Goal: Complete application form

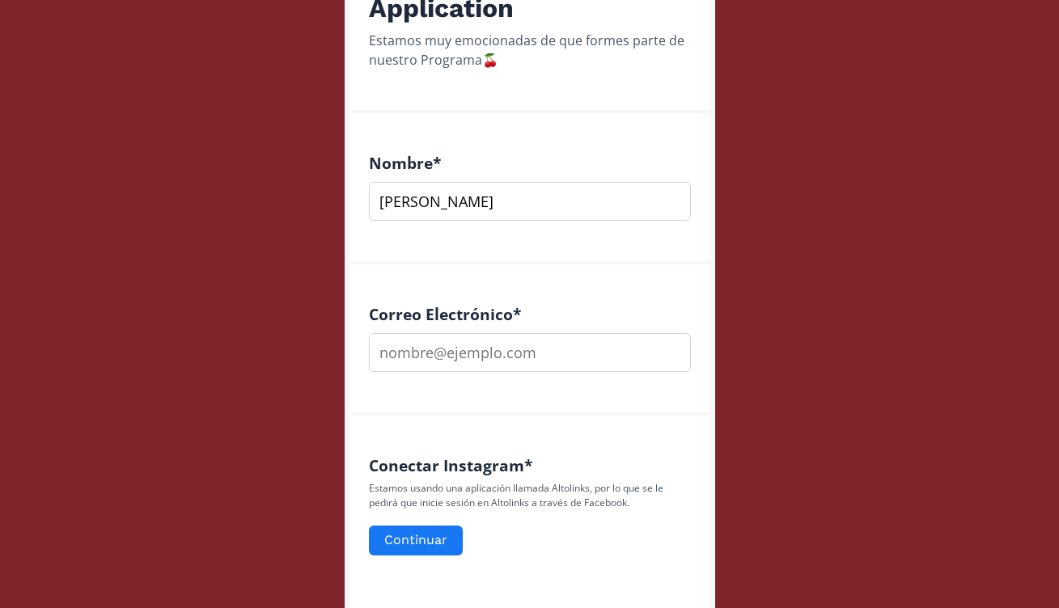
scroll to position [366, 0]
type input "[PERSON_NAME]"
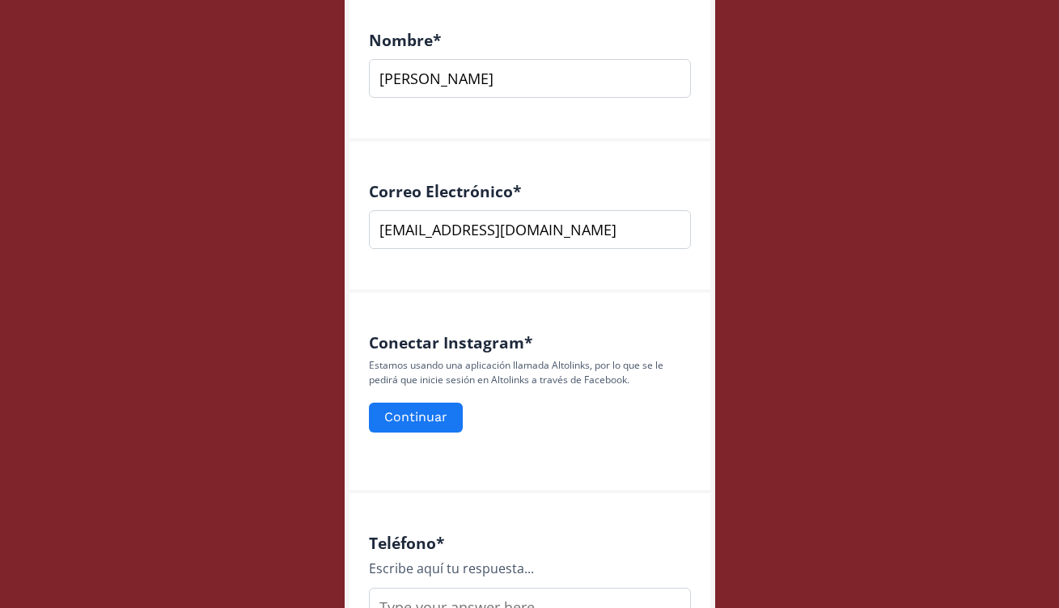
scroll to position [490, 0]
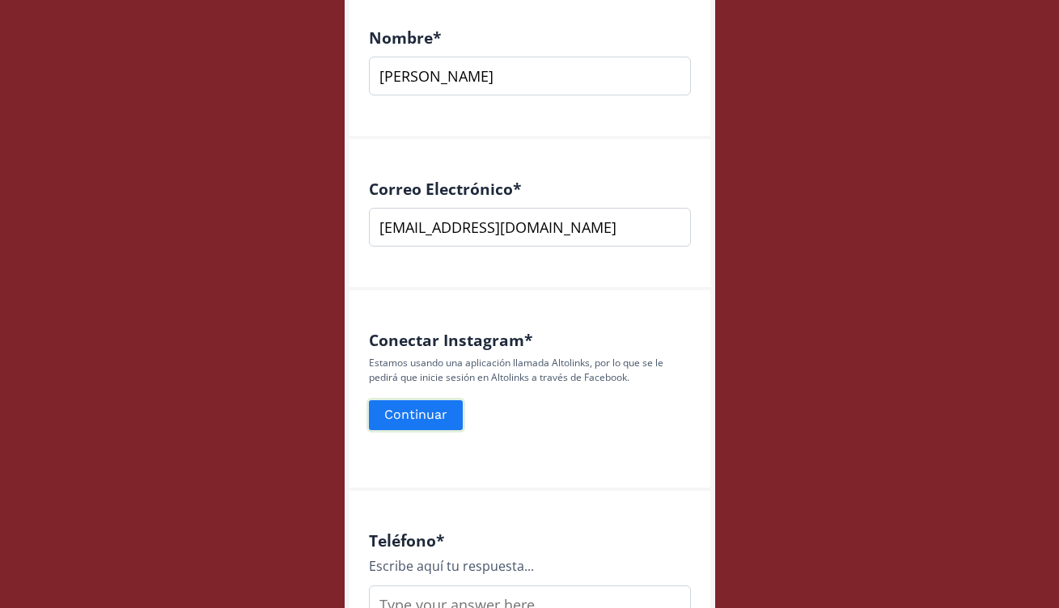
type input "[EMAIL_ADDRESS][DOMAIN_NAME]"
click at [438, 419] on button "Continuar" at bounding box center [415, 415] width 99 height 35
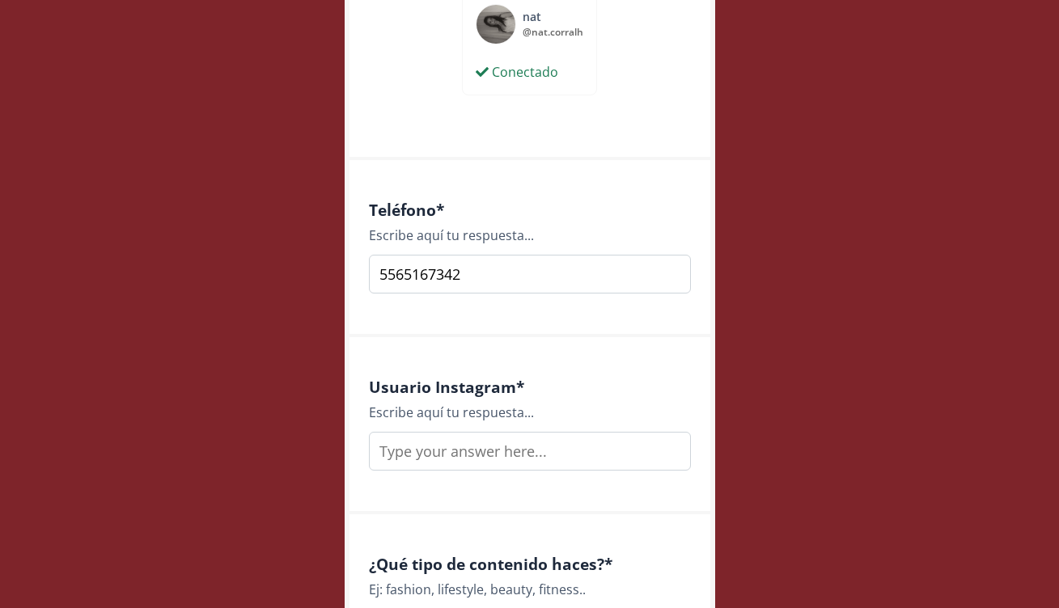
scroll to position [920, 0]
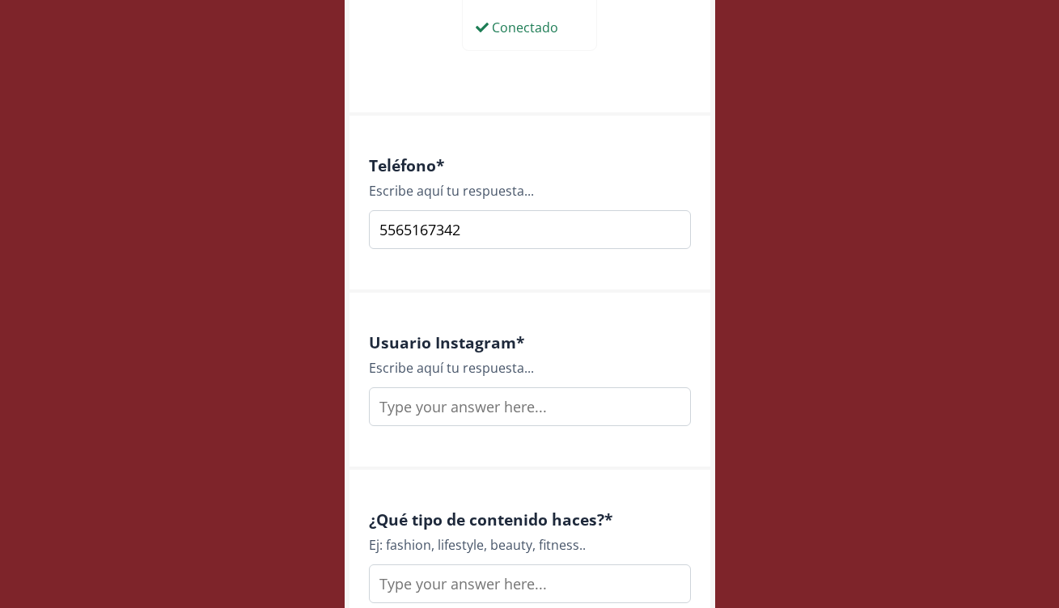
type input "5565167342"
click at [556, 417] on input "text" at bounding box center [530, 406] width 322 height 39
type input "N"
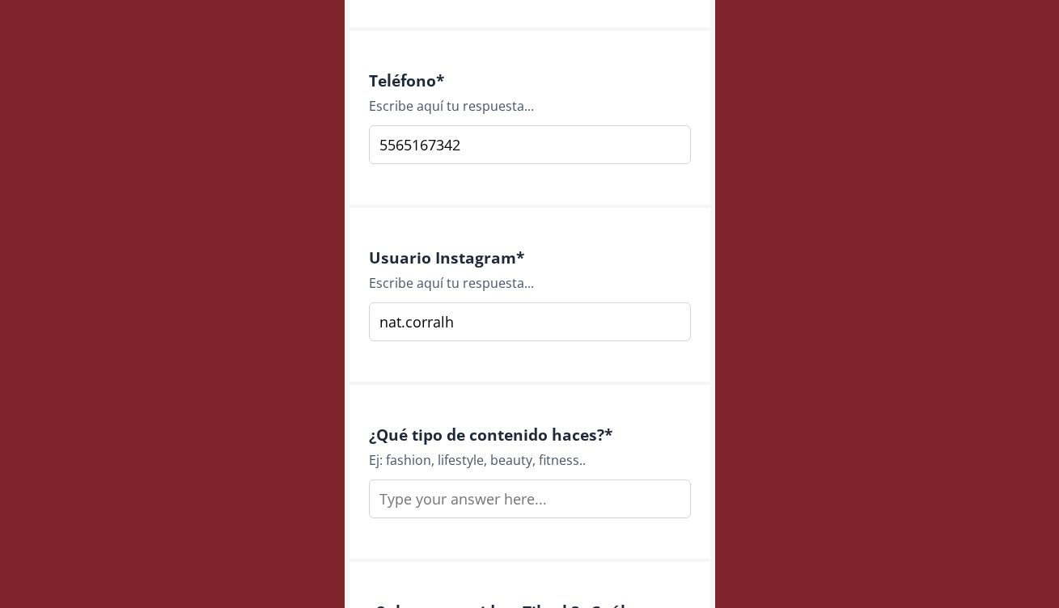
scroll to position [1025, 0]
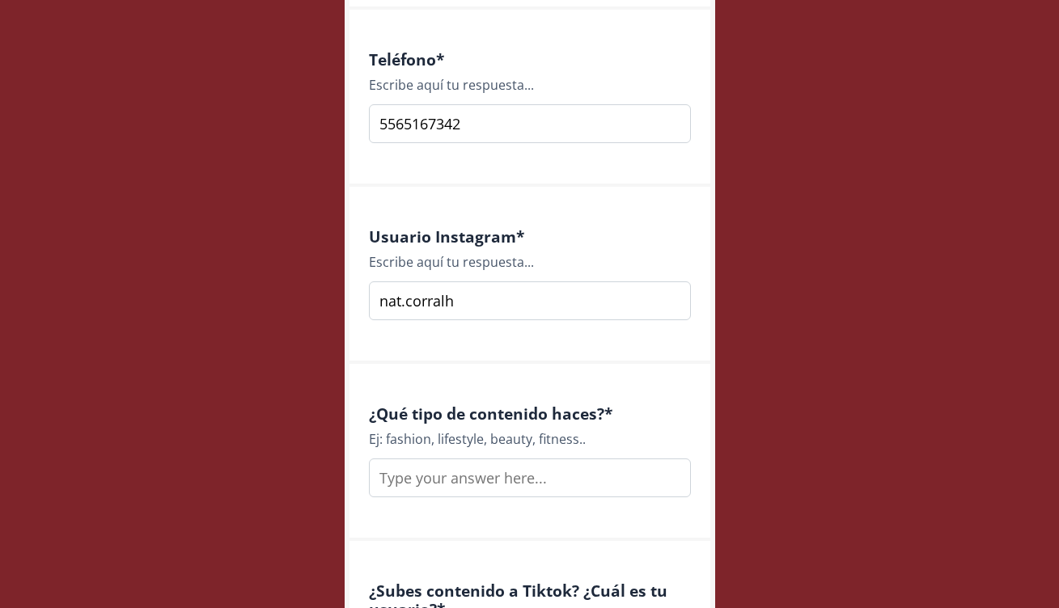
type input "nat.corralh"
click at [548, 480] on input "text" at bounding box center [530, 478] width 322 height 39
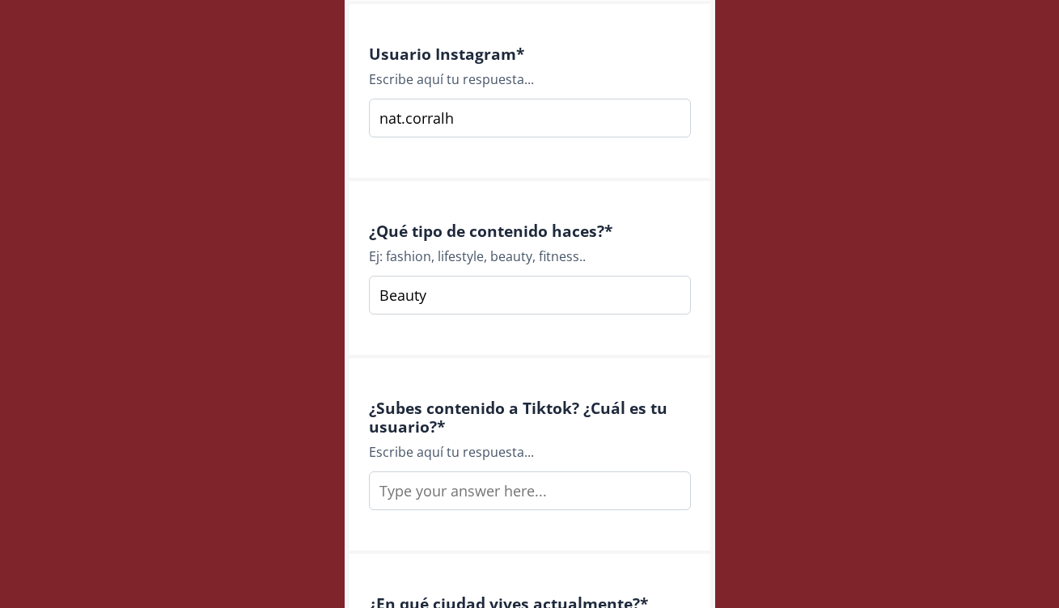
scroll to position [1211, 0]
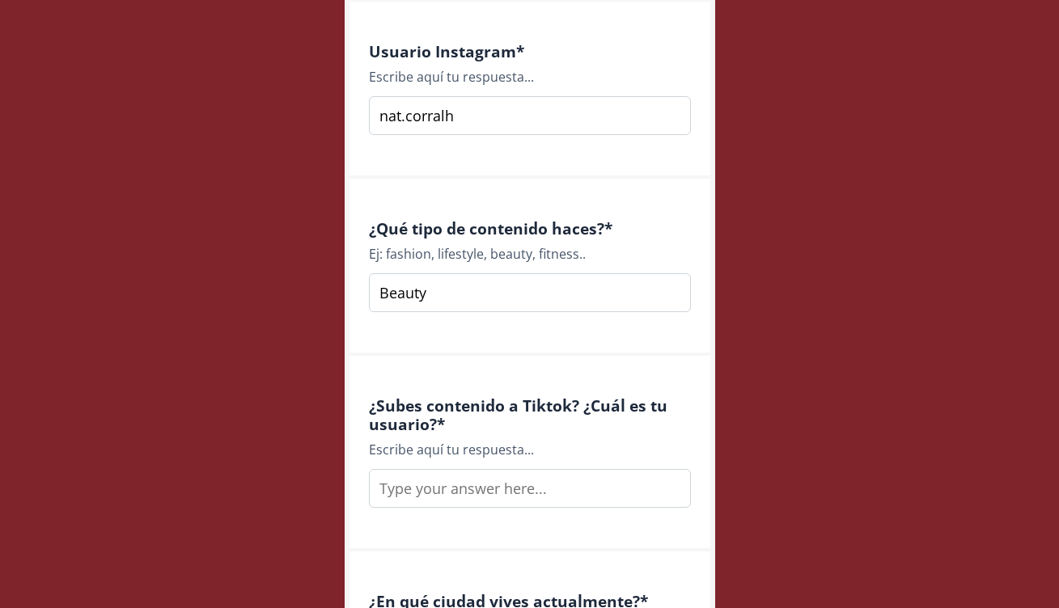
type input "Beauty"
click at [483, 482] on input "text" at bounding box center [530, 488] width 322 height 39
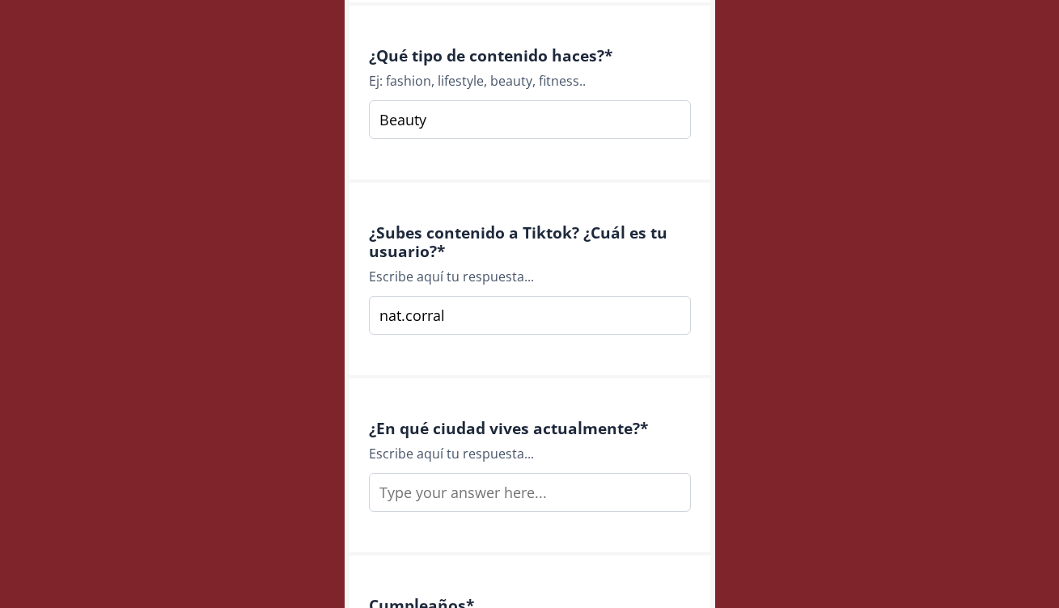
scroll to position [1447, 0]
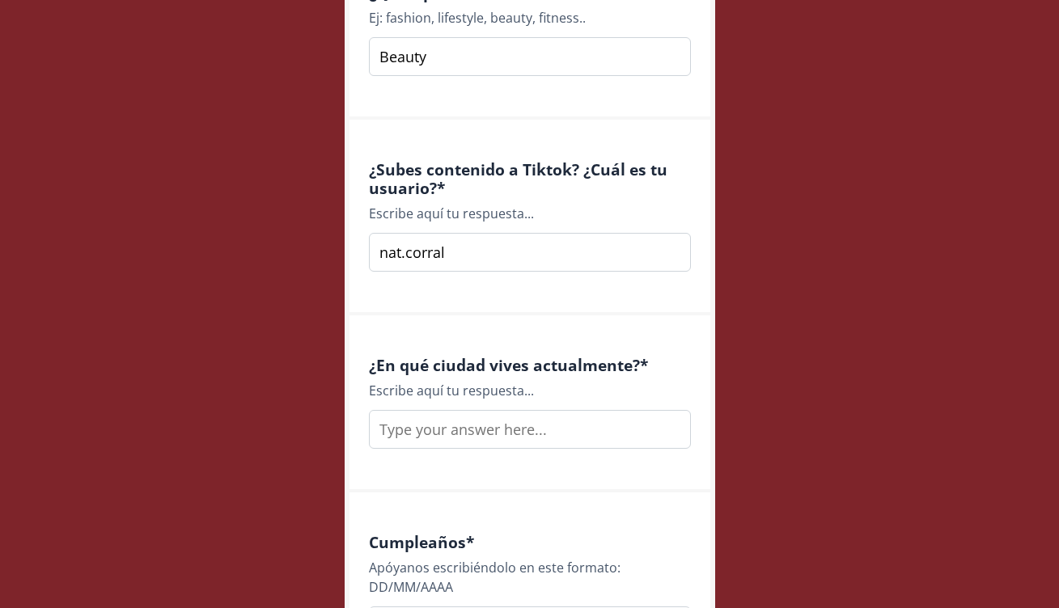
type input "nat.corral"
type input "c"
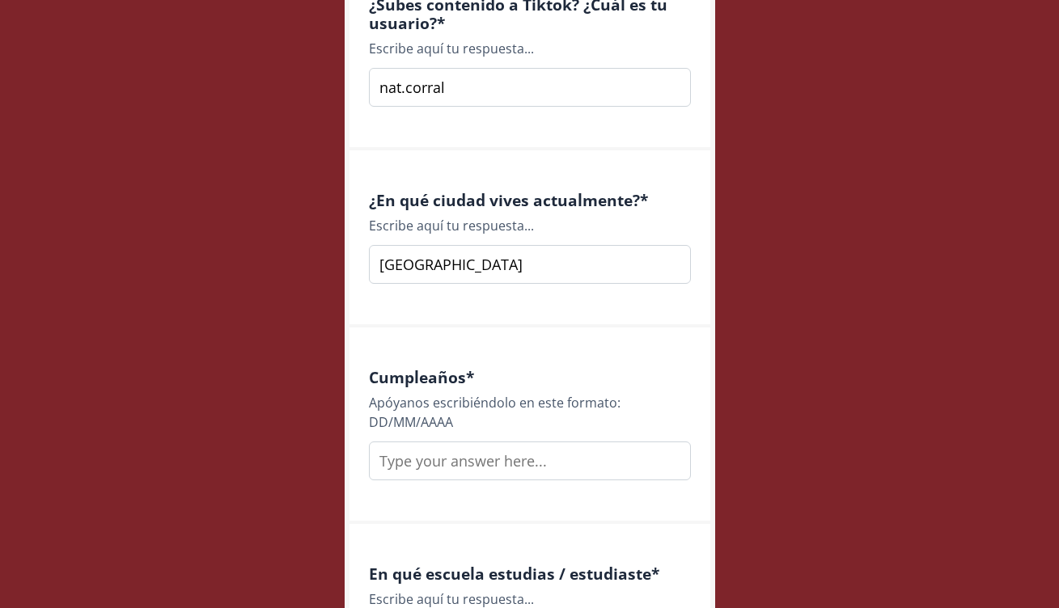
scroll to position [1615, 0]
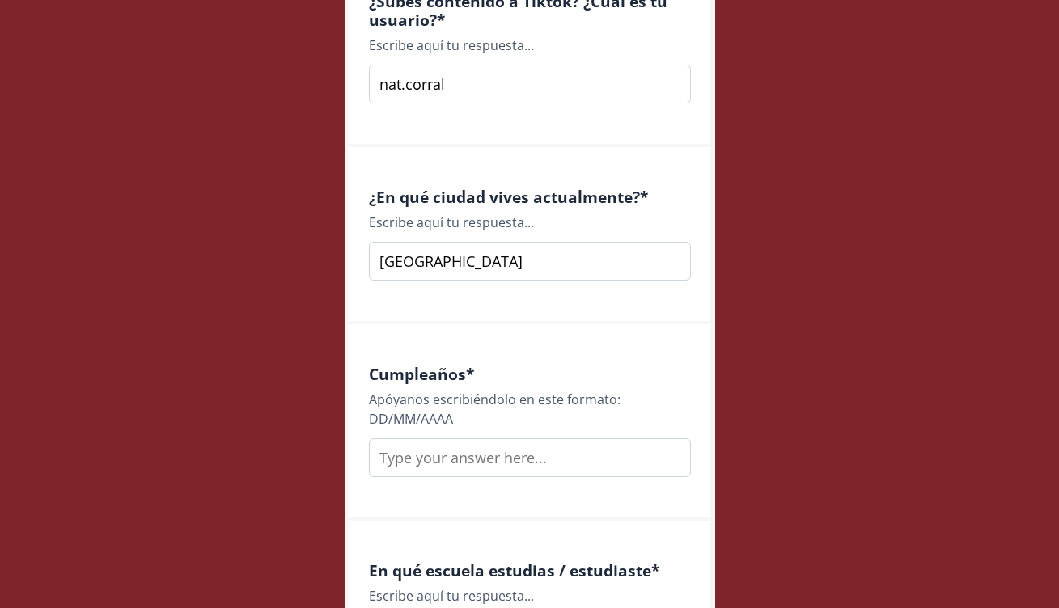
type input "Estado de México"
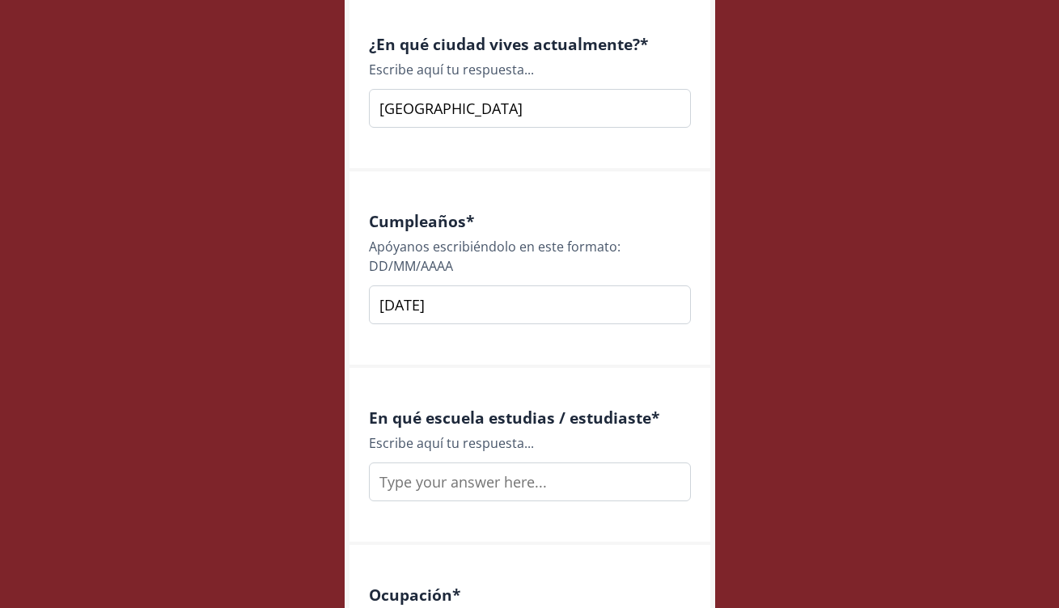
scroll to position [1786, 0]
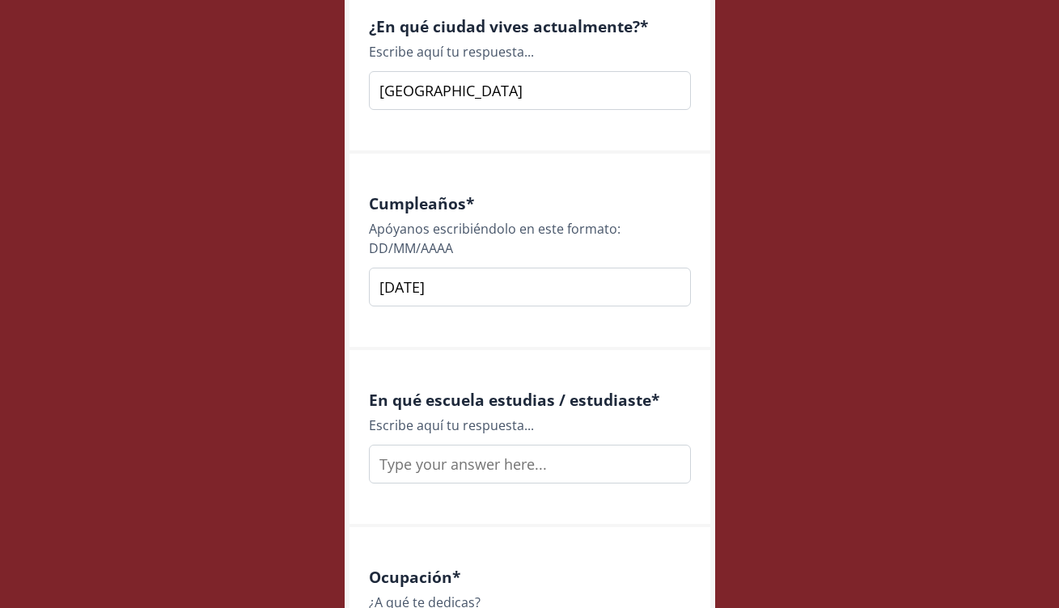
type input "20/04/2004"
click at [518, 454] on input "text" at bounding box center [530, 464] width 322 height 39
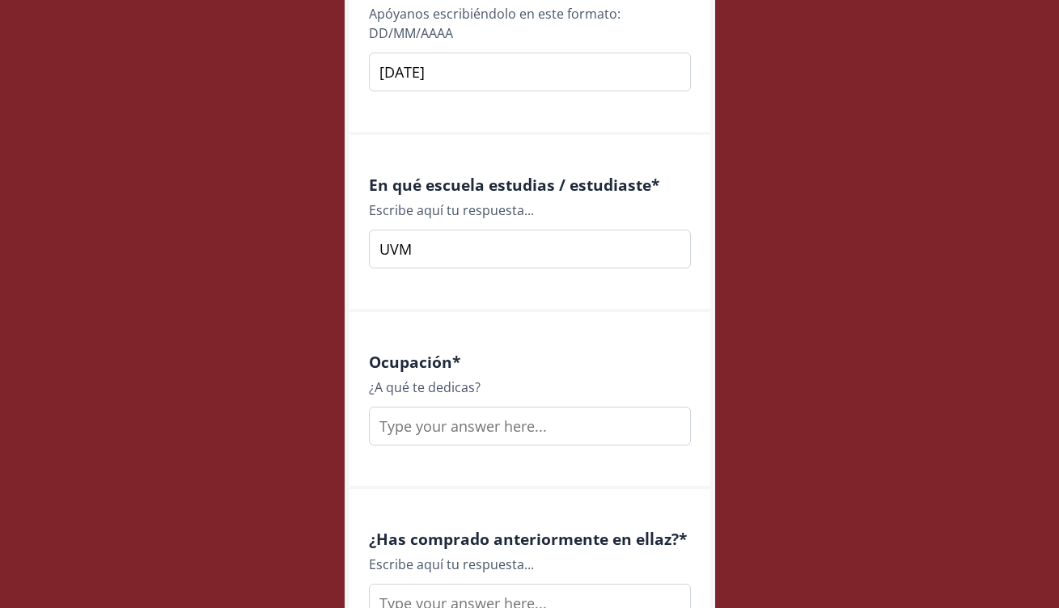
scroll to position [2017, 0]
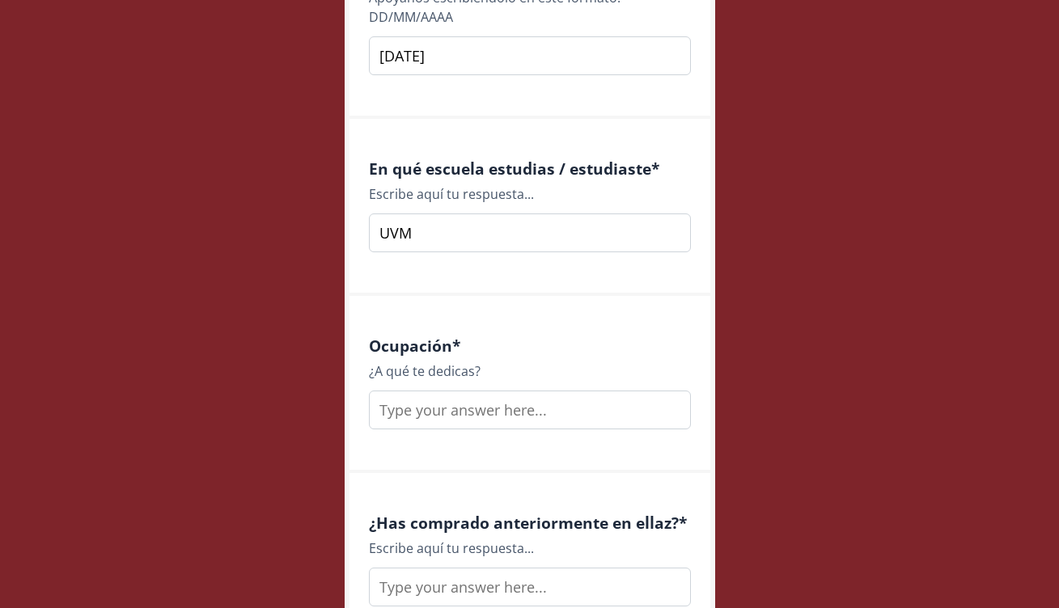
type input "UVM"
click at [531, 416] on input "text" at bounding box center [530, 410] width 322 height 39
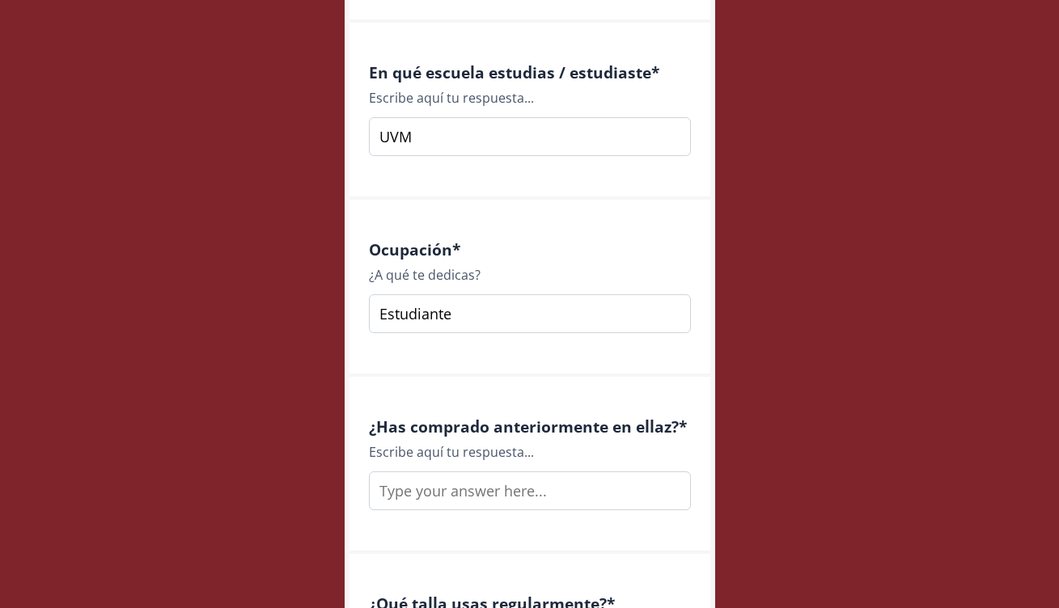
scroll to position [2124, 0]
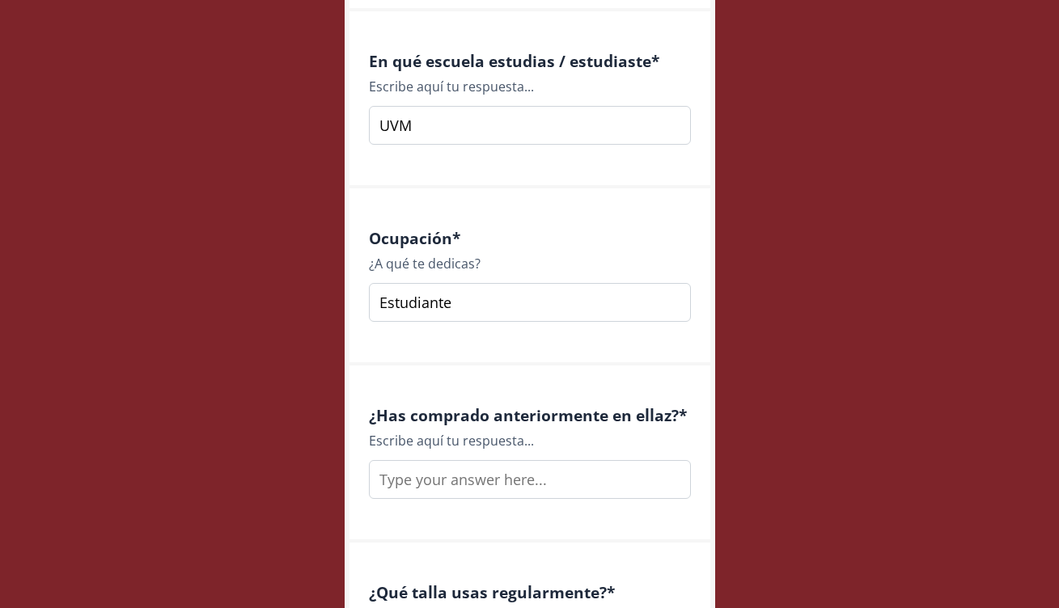
type input "Estudiante"
click at [525, 486] on input "text" at bounding box center [530, 479] width 322 height 39
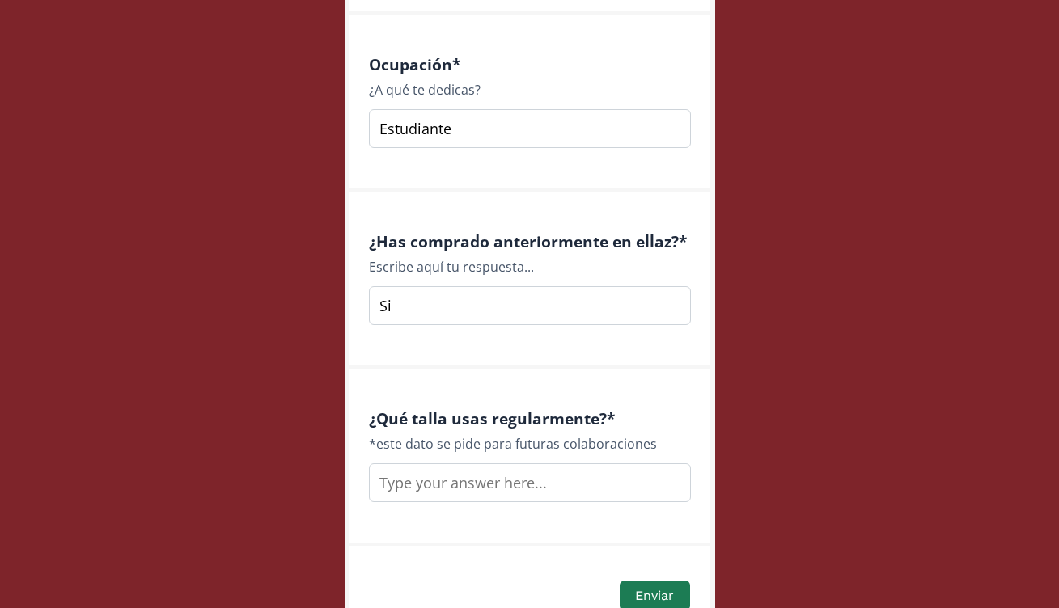
scroll to position [2299, 0]
type input "Si"
click at [522, 470] on input "text" at bounding box center [530, 482] width 322 height 39
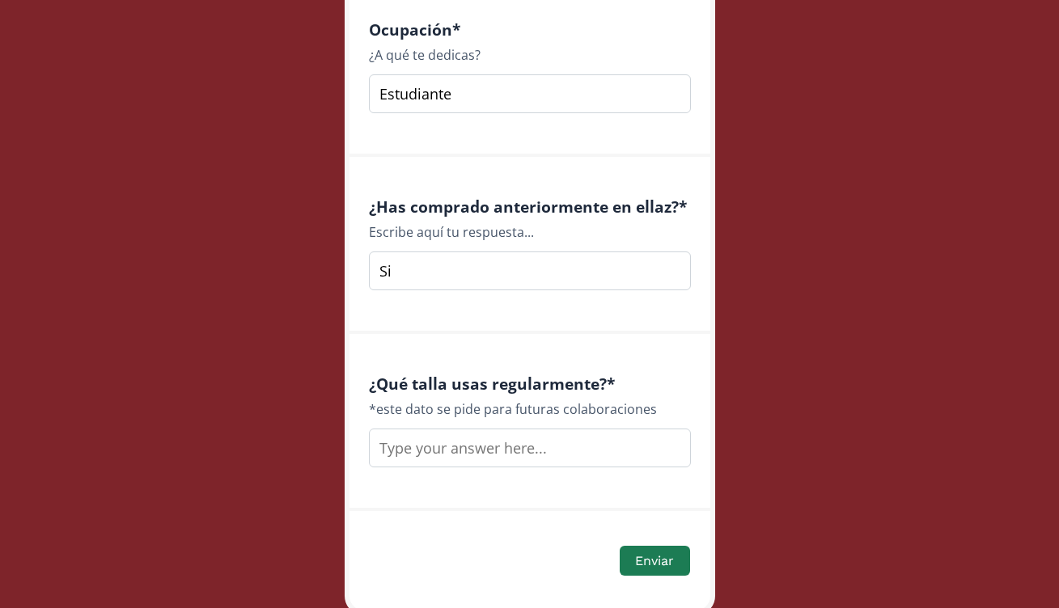
scroll to position [2330, 0]
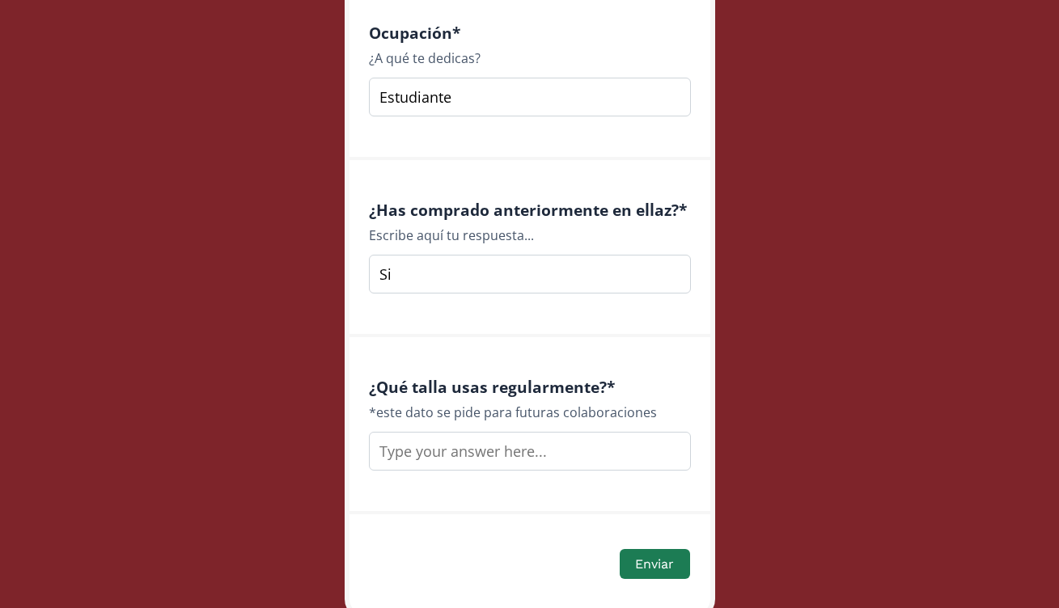
type input "s"
type input "p"
type input "Parte superior XS o s, abajo S o M"
click at [668, 561] on button "Enviar" at bounding box center [654, 564] width 74 height 35
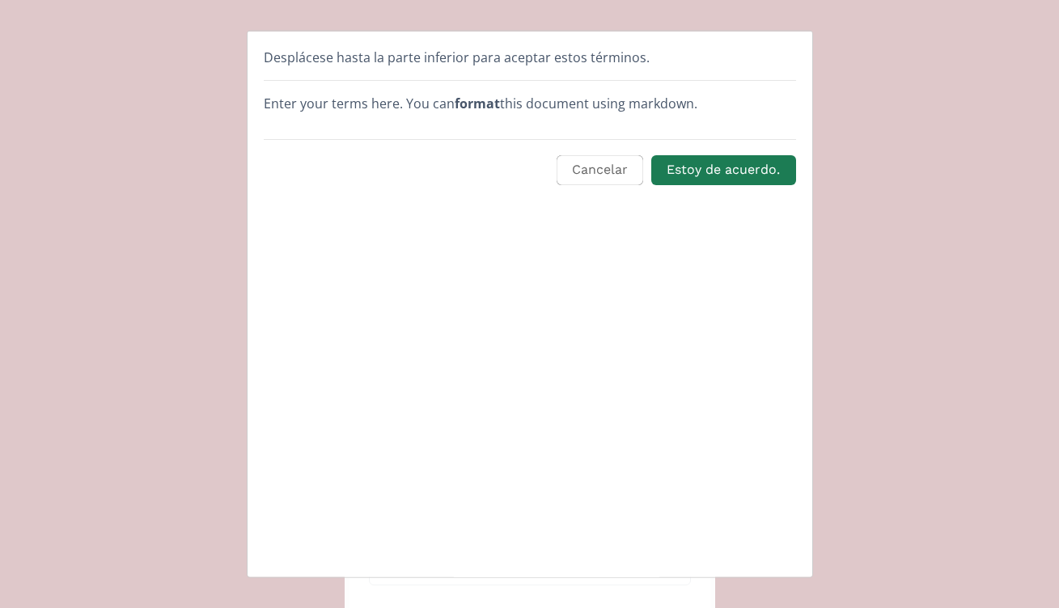
scroll to position [0, 0]
click at [725, 171] on button "Estoy de acuerdo." at bounding box center [723, 170] width 149 height 35
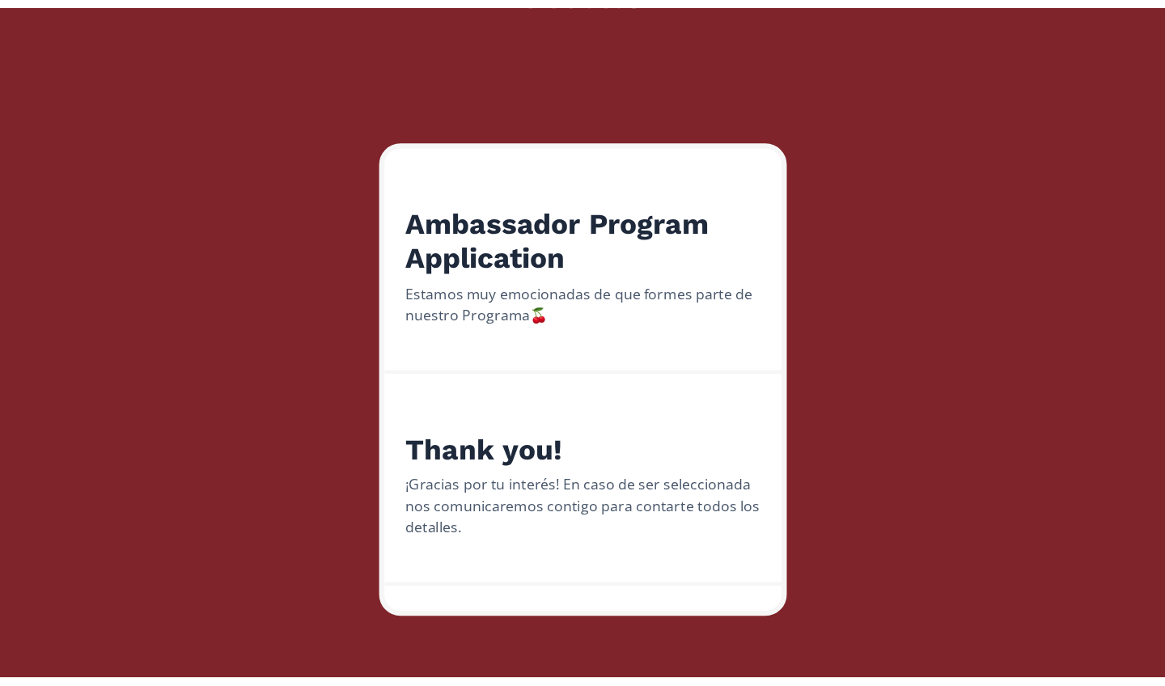
scroll to position [68, 0]
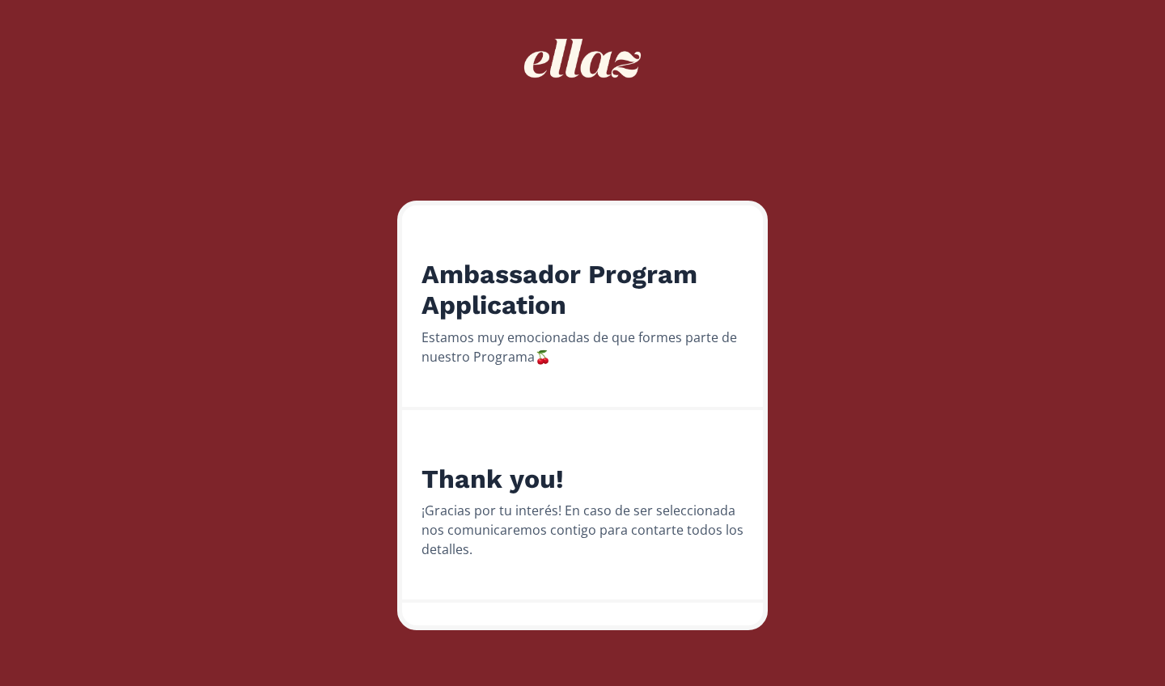
click at [291, 218] on div "Ambassador Program Application Estamos muy emocionadas de que formes parte de n…" at bounding box center [582, 309] width 1189 height 755
